Goal: Understand process/instructions: Learn how to perform a task or action

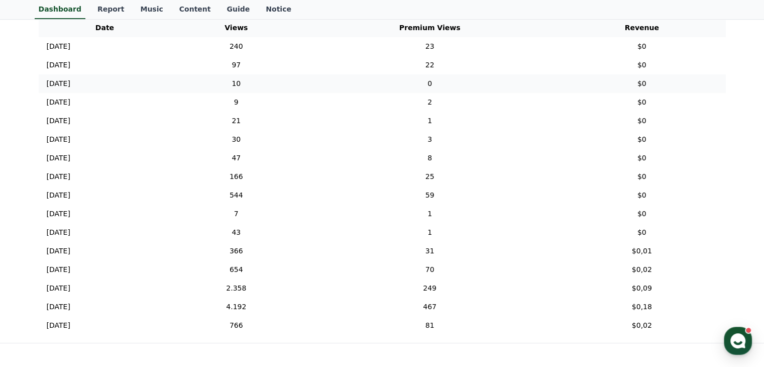
scroll to position [452, 0]
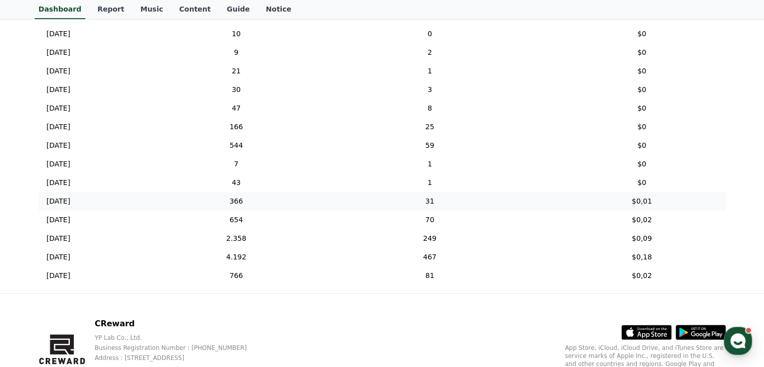
click at [298, 201] on td "366" at bounding box center [236, 201] width 131 height 19
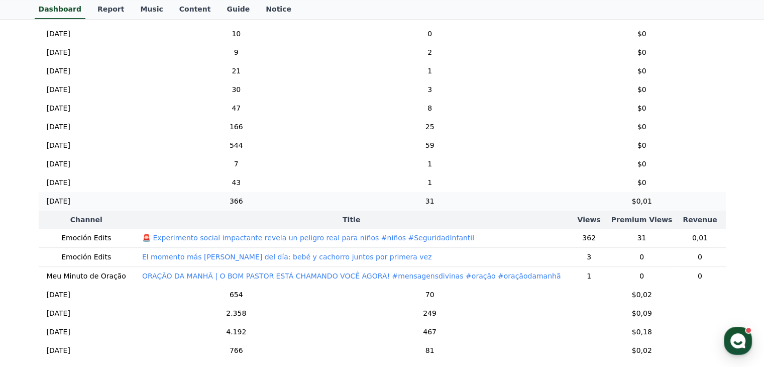
click at [297, 198] on td "366" at bounding box center [236, 201] width 131 height 19
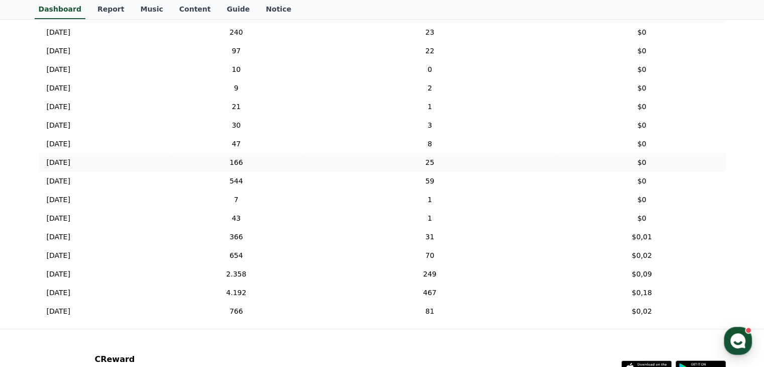
scroll to position [402, 0]
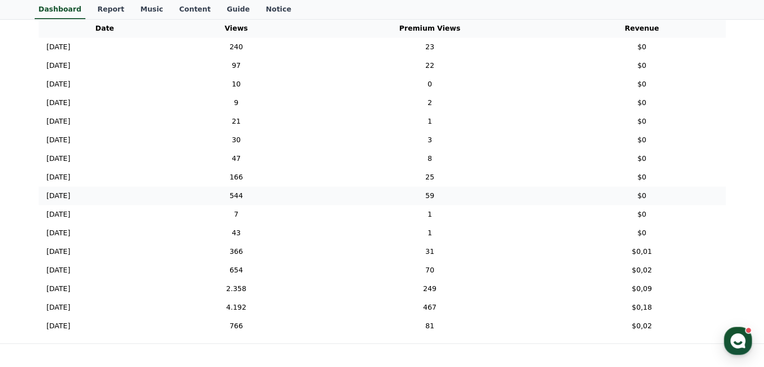
click at [282, 187] on td "544" at bounding box center [236, 195] width 131 height 19
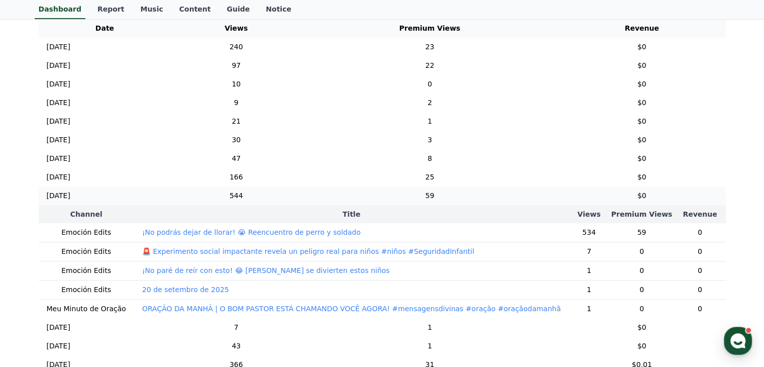
click at [281, 187] on td "544" at bounding box center [236, 195] width 131 height 19
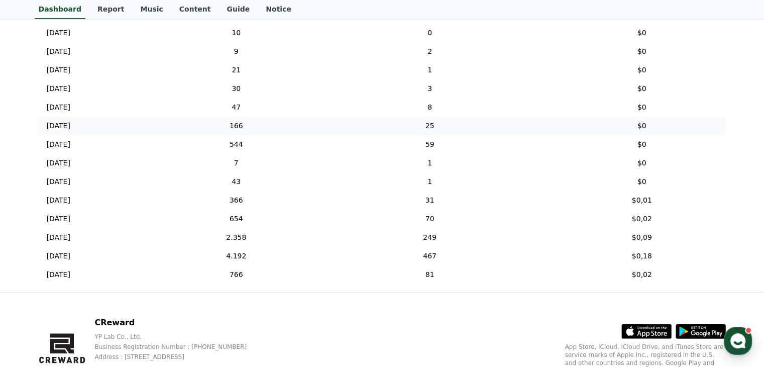
scroll to position [502, 0]
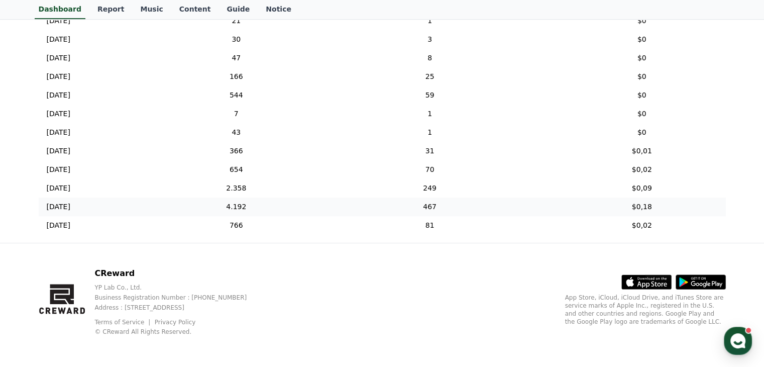
click at [277, 205] on td "4.192" at bounding box center [236, 206] width 131 height 19
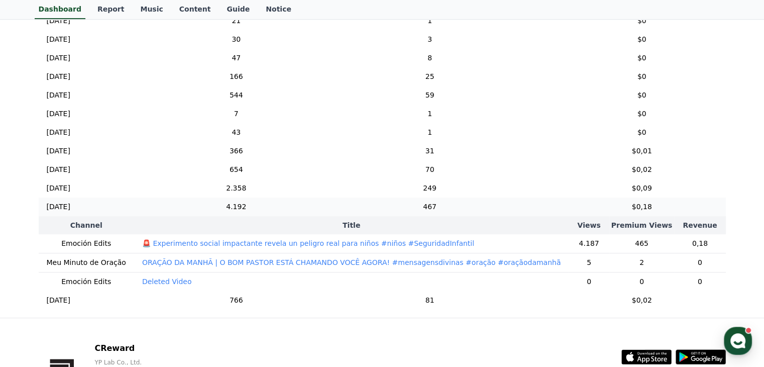
click at [277, 205] on td "4.192" at bounding box center [236, 206] width 131 height 19
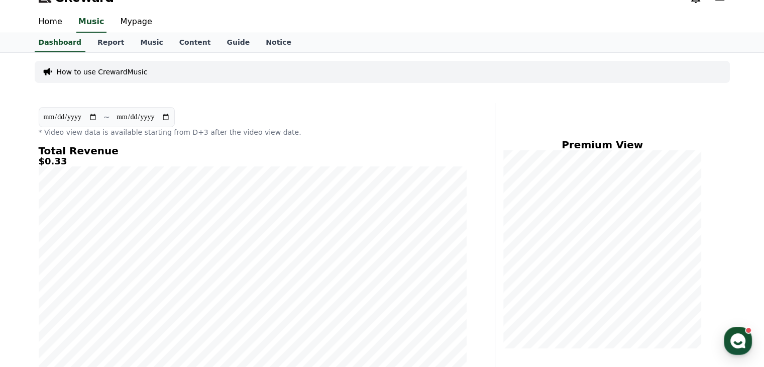
scroll to position [0, 0]
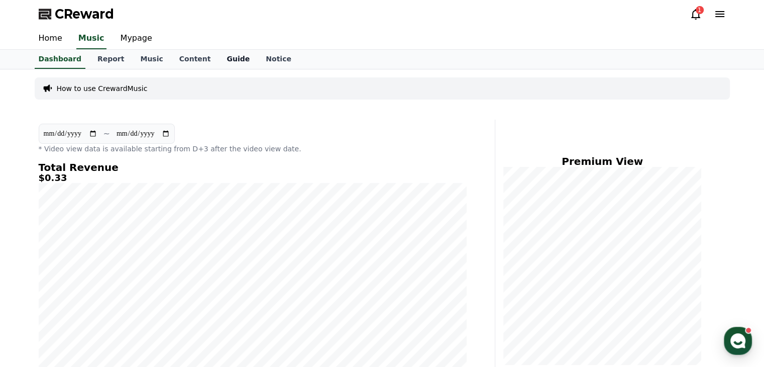
click at [218, 59] on link "Guide" at bounding box center [237, 59] width 39 height 19
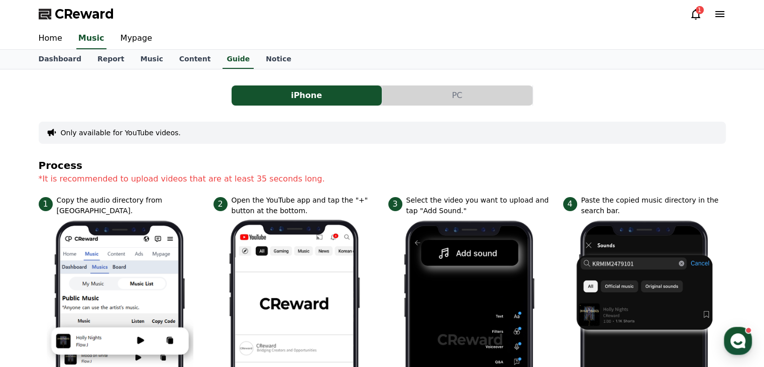
click at [450, 97] on button "PC" at bounding box center [457, 95] width 150 height 20
